Goal: Check status: Check status

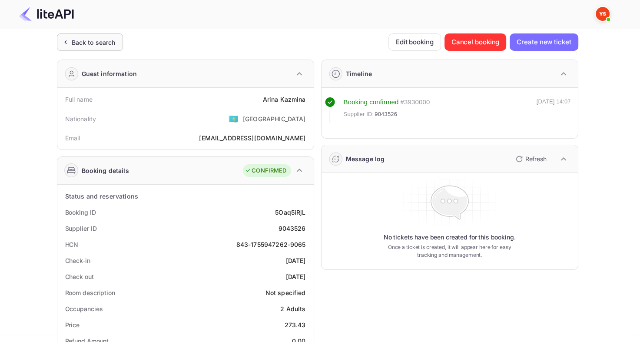
click at [107, 45] on div "Back to search" at bounding box center [94, 42] width 44 height 9
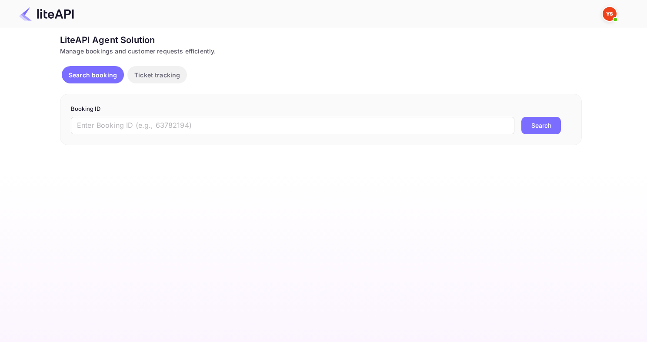
click at [170, 113] on form "Booking ID ​ Search" at bounding box center [321, 120] width 500 height 30
click at [158, 126] on input "text" at bounding box center [292, 125] width 443 height 17
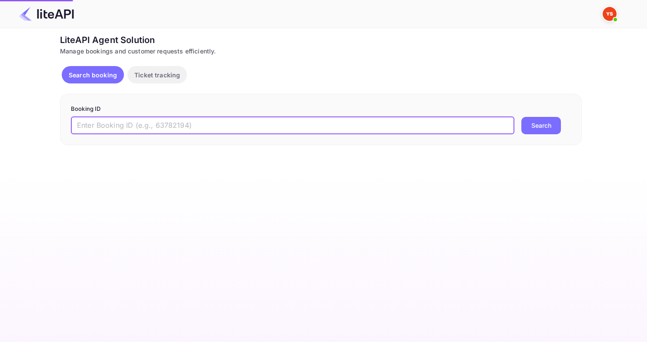
paste input "8082887"
type input "8082887"
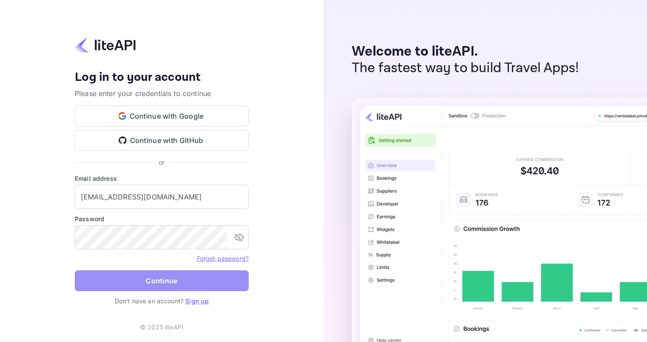
click at [170, 286] on button "Continue" at bounding box center [162, 280] width 174 height 21
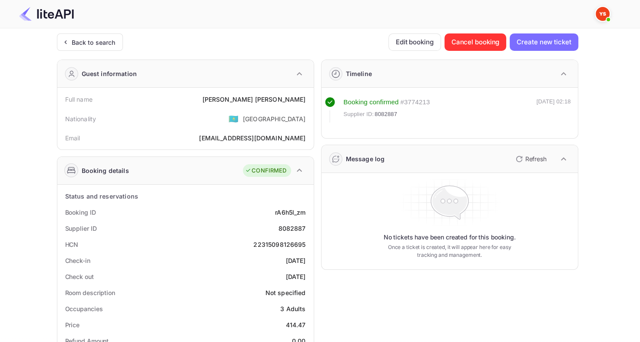
click at [103, 45] on div "Back to search" at bounding box center [94, 42] width 44 height 9
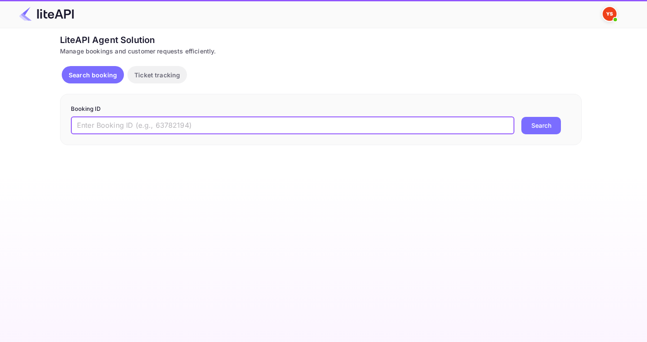
click at [199, 120] on input "text" at bounding box center [292, 125] width 443 height 17
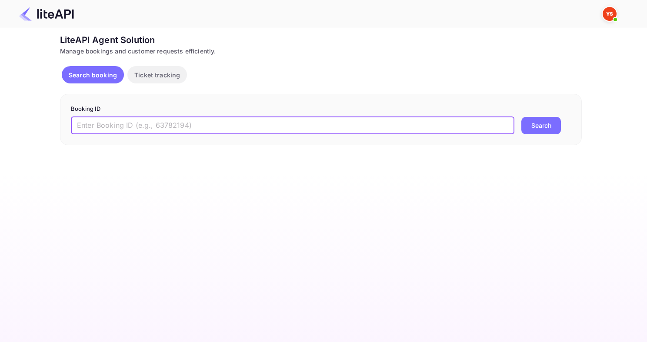
paste input "9028296"
type input "9028296"
click at [521, 117] on button "Search" at bounding box center [541, 125] width 40 height 17
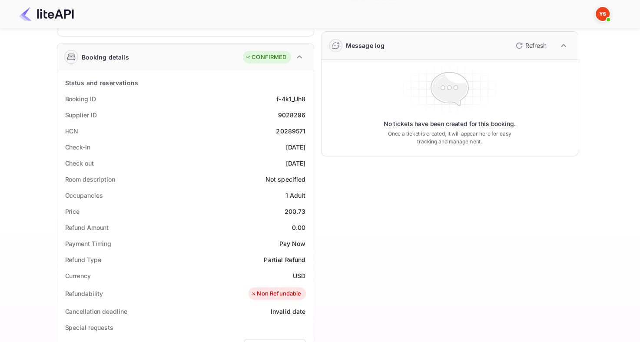
scroll to position [43, 0]
